Goal: Find specific page/section: Find specific page/section

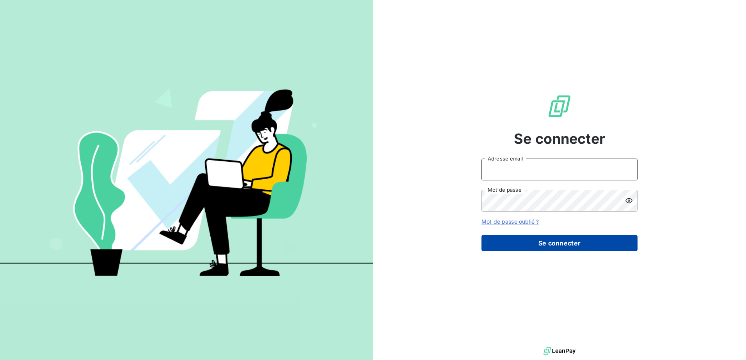
type input "[EMAIL_ADDRESS][DOMAIN_NAME]"
click at [561, 244] on button "Se connecter" at bounding box center [559, 243] width 156 height 16
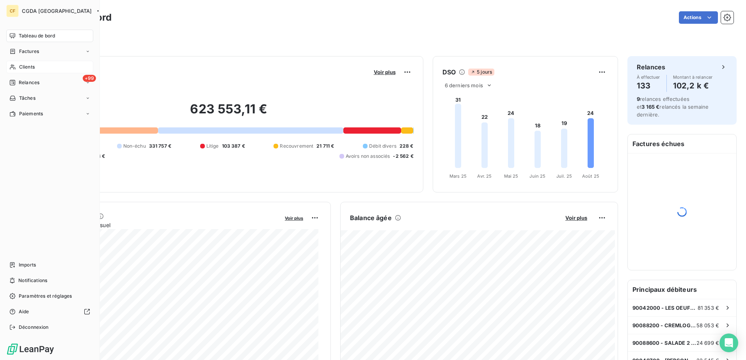
click at [22, 65] on span "Clients" at bounding box center [27, 67] width 16 height 7
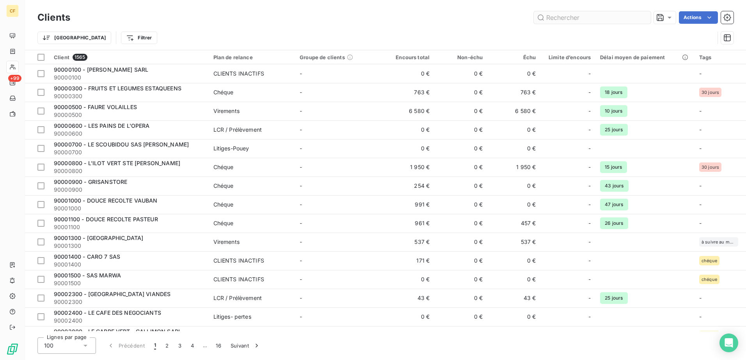
click at [567, 21] on input "text" at bounding box center [591, 17] width 117 height 12
type input "L"
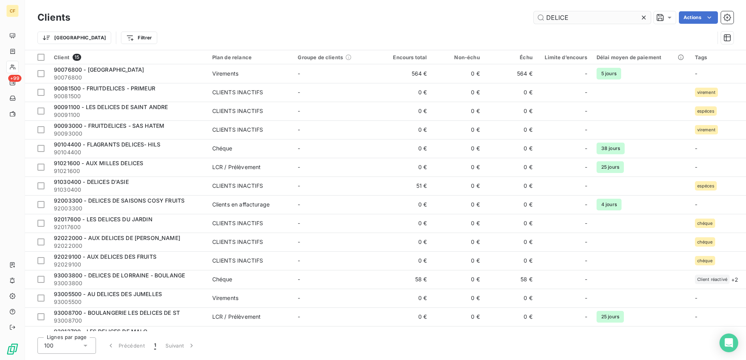
drag, startPoint x: 572, startPoint y: 16, endPoint x: 548, endPoint y: 16, distance: 24.6
click at [548, 16] on input "DELICE" at bounding box center [591, 17] width 117 height 12
type input "D"
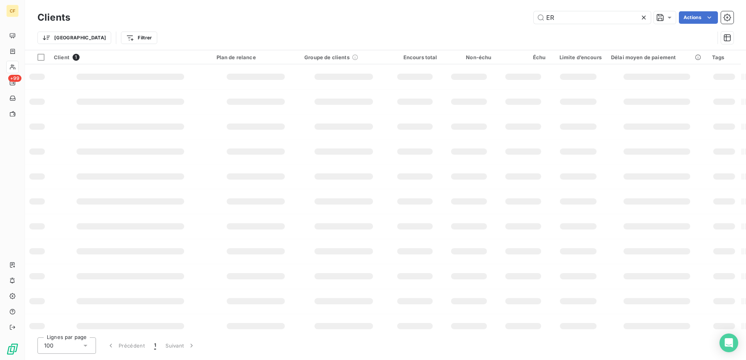
type input "E"
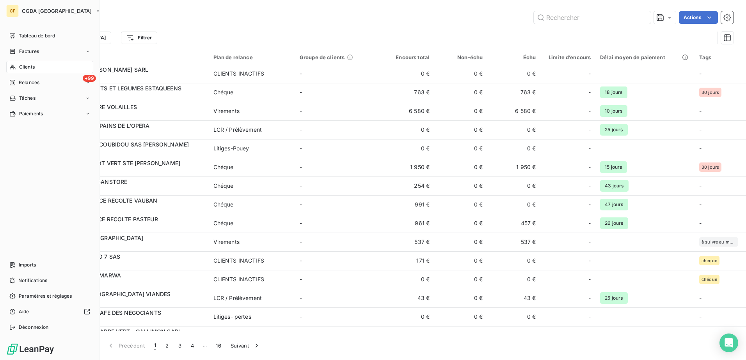
click at [51, 70] on div "Clients" at bounding box center [49, 67] width 87 height 12
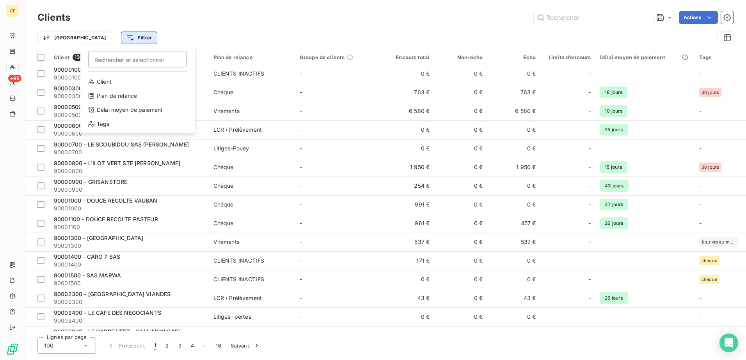
click at [109, 39] on html "CF +99 Clients Actions Trier Filtrer Rechercher et sélectionner Client Plan de …" at bounding box center [373, 180] width 746 height 360
click at [13, 53] on html "CF +99 Clients Actions Trier Filtrer Rechercher et sélectionner Client Plan de …" at bounding box center [373, 180] width 746 height 360
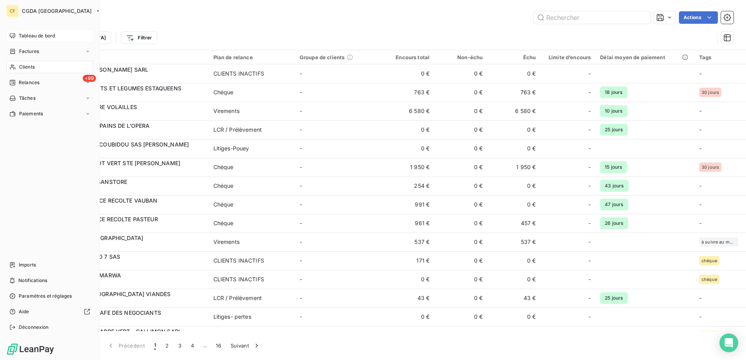
click at [13, 35] on icon at bounding box center [12, 36] width 6 height 6
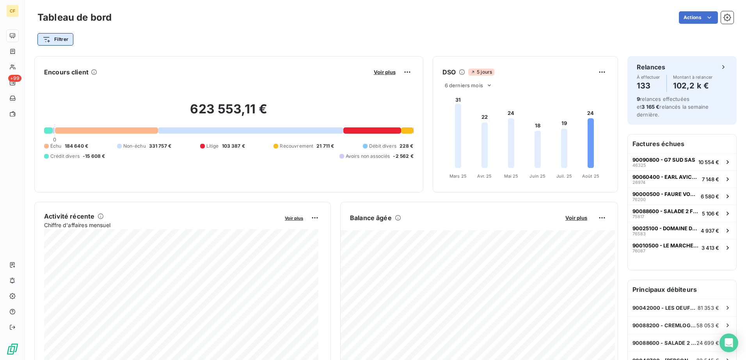
click at [70, 39] on html "CF +99 Tableau de bord Actions Filtrer Encours client Voir plus 623 553,11 € 0 …" at bounding box center [373, 180] width 746 height 360
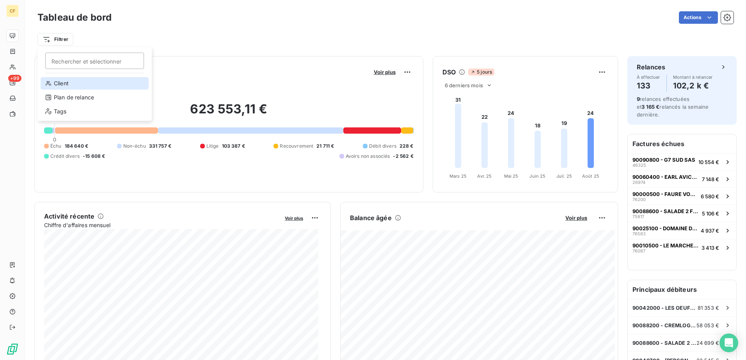
click at [54, 83] on div "Client" at bounding box center [95, 83] width 108 height 12
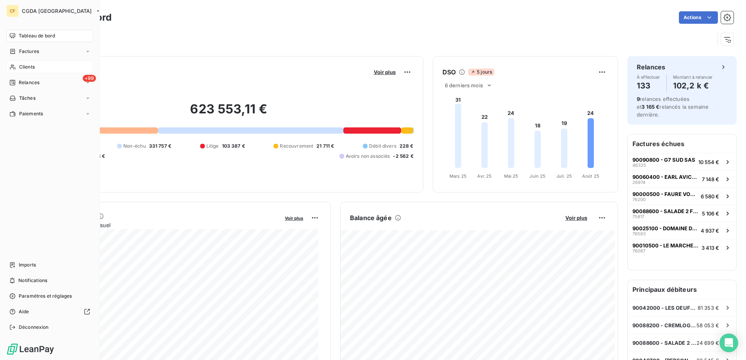
click at [21, 68] on span "Clients" at bounding box center [27, 67] width 16 height 7
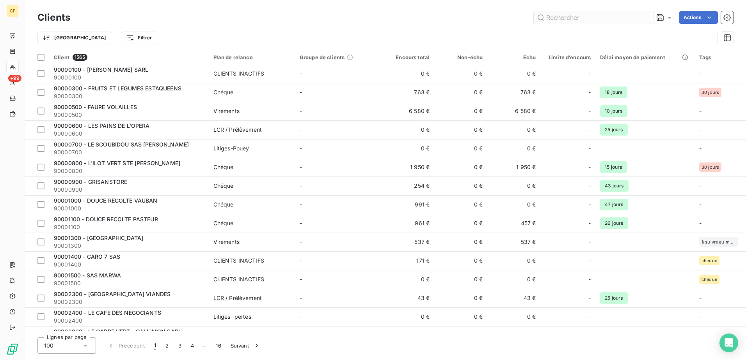
click at [584, 19] on input "text" at bounding box center [591, 17] width 117 height 12
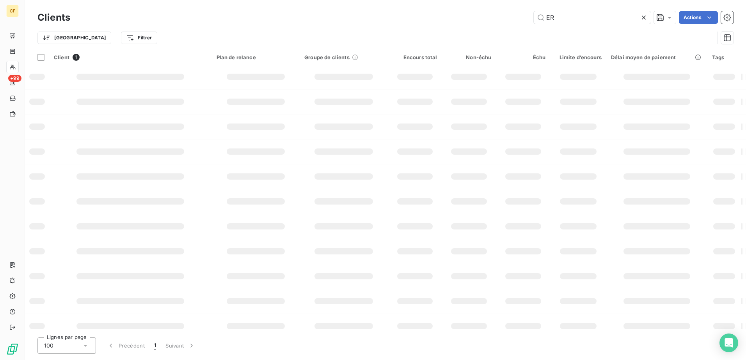
type input "E"
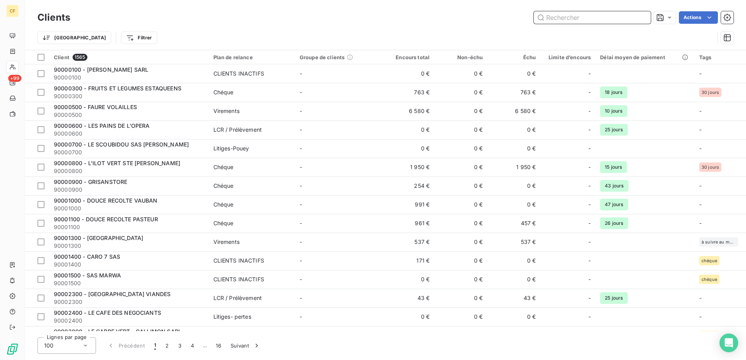
click at [567, 14] on input "text" at bounding box center [591, 17] width 117 height 12
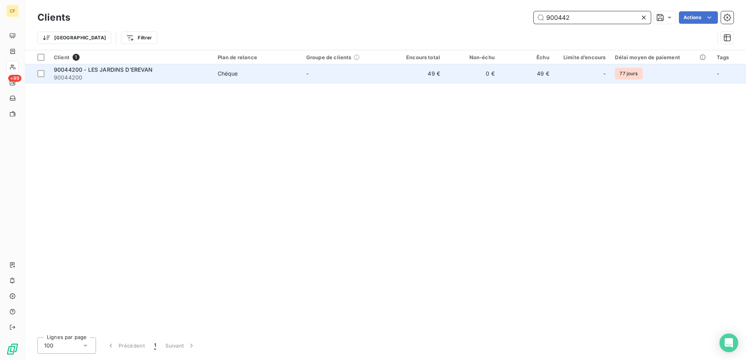
type input "900442"
click at [229, 74] on div "Chéque" at bounding box center [228, 74] width 20 height 8
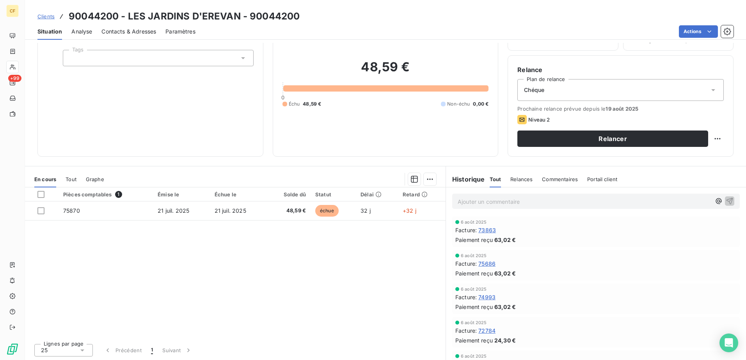
scroll to position [48, 0]
